Goal: Task Accomplishment & Management: Manage account settings

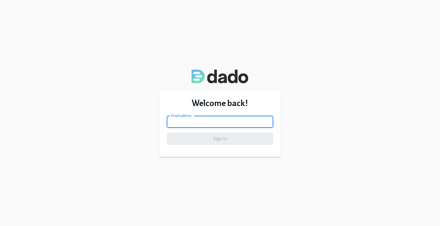
click at [190, 119] on input "email" at bounding box center [220, 121] width 106 height 12
type input "nitu.chhiber@charliehealth.com"
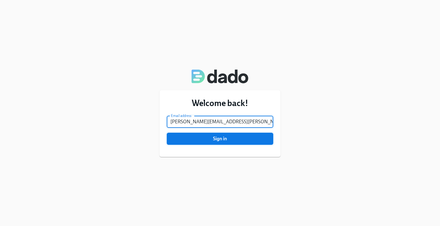
click at [210, 142] on button "Sign in" at bounding box center [220, 138] width 106 height 12
click at [167, 132] on button "Sign in" at bounding box center [220, 138] width 106 height 12
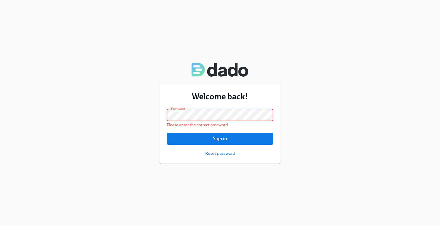
click at [190, 124] on p "Please enter the correct password" at bounding box center [220, 125] width 106 height 6
click at [167, 132] on button "Sign in" at bounding box center [220, 138] width 106 height 12
click at [211, 155] on span "Reset password" at bounding box center [220, 153] width 30 height 6
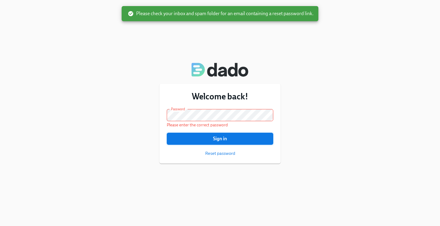
click at [212, 140] on span "Sign in" at bounding box center [220, 138] width 98 height 6
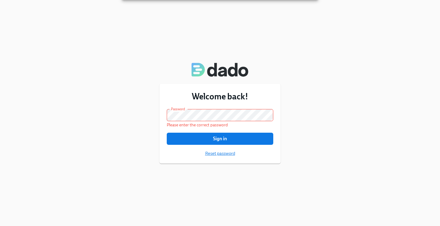
click at [212, 154] on span "Reset password" at bounding box center [220, 153] width 30 height 6
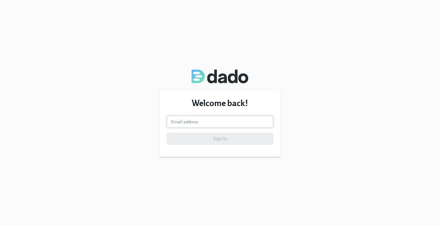
click at [182, 122] on input "email" at bounding box center [220, 121] width 106 height 12
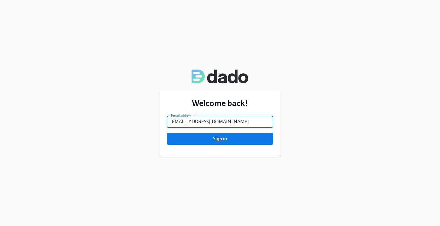
type input "[EMAIL_ADDRESS][DOMAIN_NAME]"
click at [167, 132] on button "Sign in" at bounding box center [220, 138] width 106 height 12
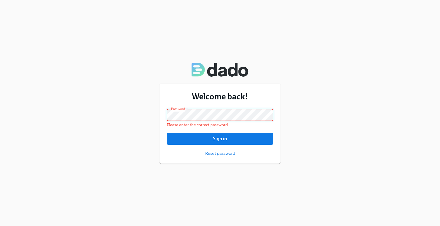
click at [167, 132] on button "Sign in" at bounding box center [220, 138] width 106 height 12
click at [210, 154] on span "Reset password" at bounding box center [220, 153] width 30 height 6
